Goal: Check status: Check status

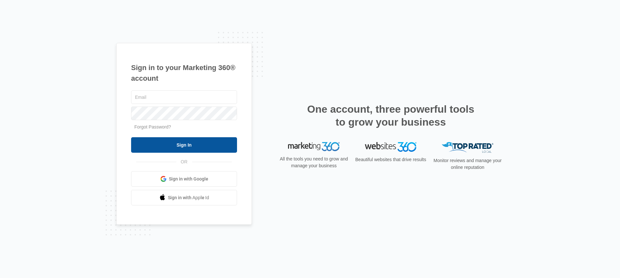
type input "[PERSON_NAME][EMAIL_ADDRESS][PERSON_NAME][DOMAIN_NAME]"
click at [213, 145] on input "Sign In" at bounding box center [184, 145] width 106 height 16
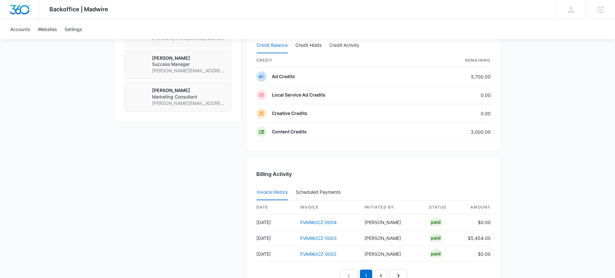
scroll to position [628, 0]
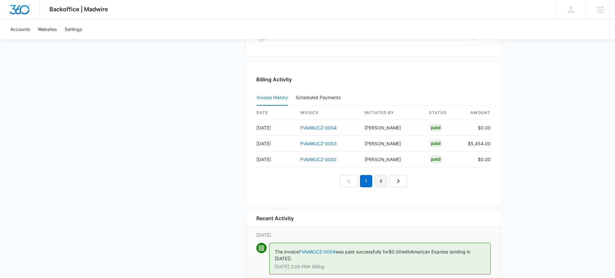
click at [379, 183] on link "2" at bounding box center [381, 181] width 12 height 12
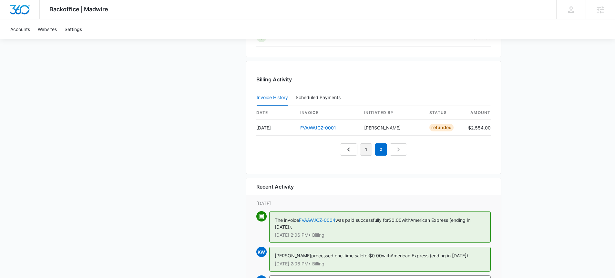
click at [361, 152] on link "1" at bounding box center [366, 149] width 12 height 12
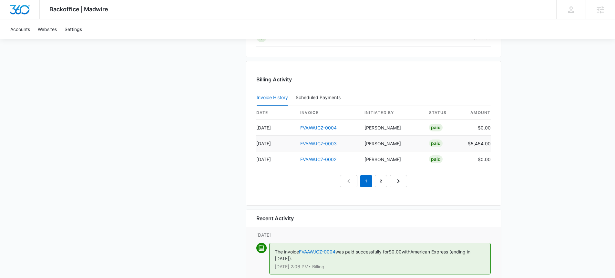
click at [320, 144] on link "FVAAWJCZ-0003" at bounding box center [318, 143] width 36 height 5
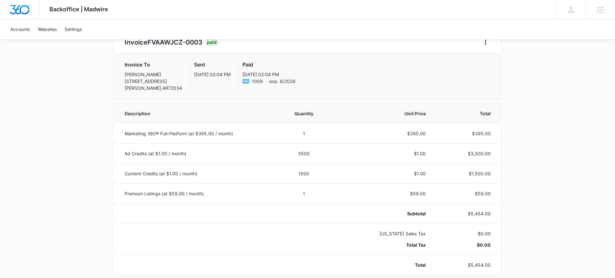
scroll to position [77, 0]
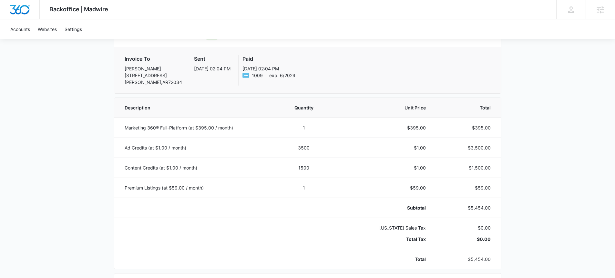
scroll to position [385, 0]
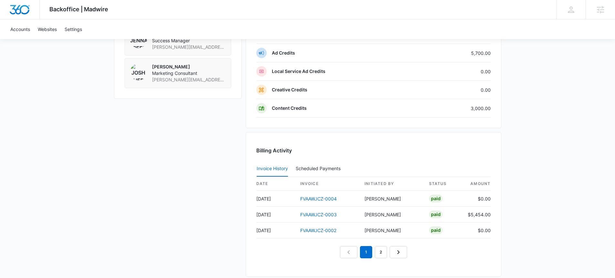
scroll to position [561, 0]
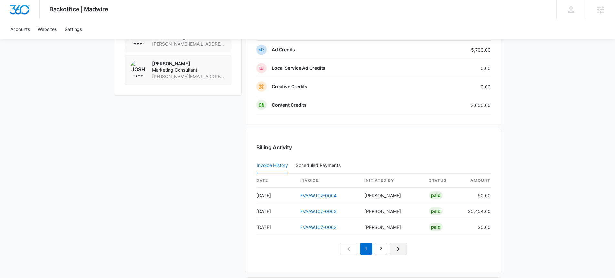
click at [408, 246] on div "1 2" at bounding box center [373, 249] width 234 height 12
click at [403, 246] on link "Next Page" at bounding box center [398, 249] width 17 height 12
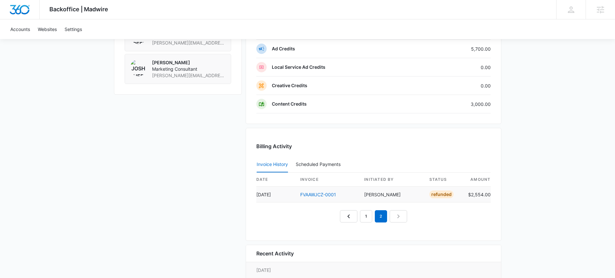
scroll to position [562, 0]
click at [331, 195] on link "FVAAWJCZ-0001" at bounding box center [318, 193] width 36 height 5
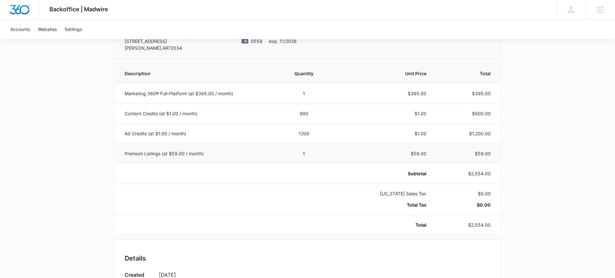
scroll to position [110, 0]
